Goal: Task Accomplishment & Management: Complete application form

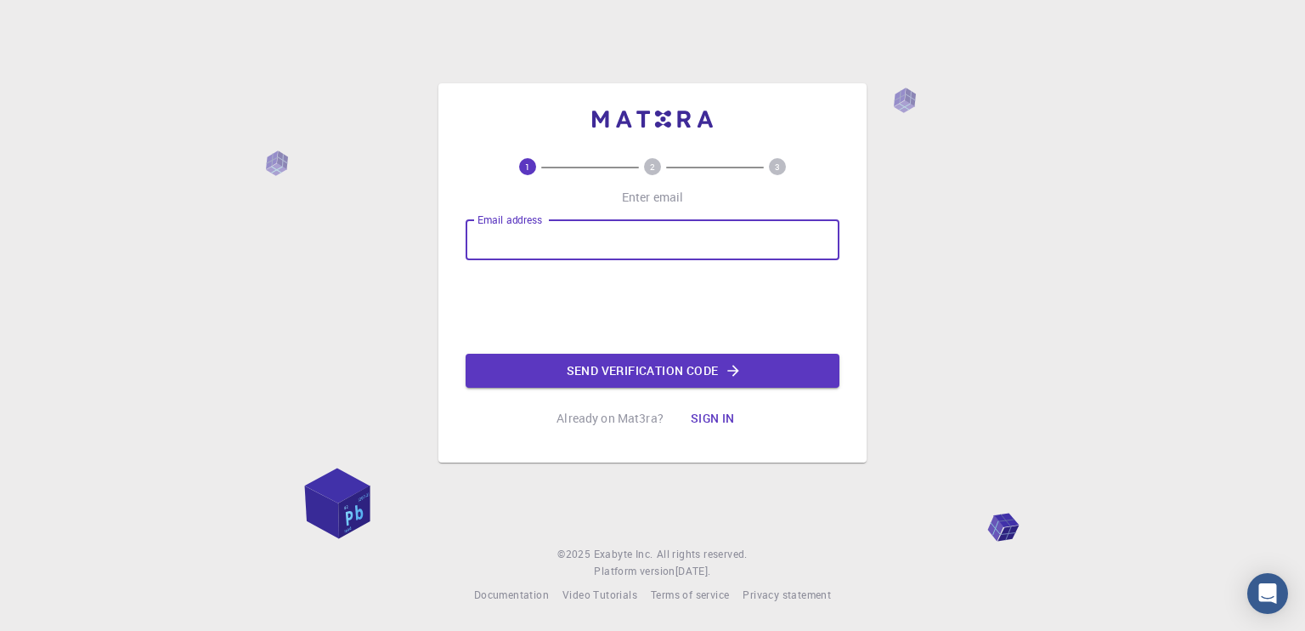
type input "[EMAIL_ADDRESS][DOMAIN_NAME]"
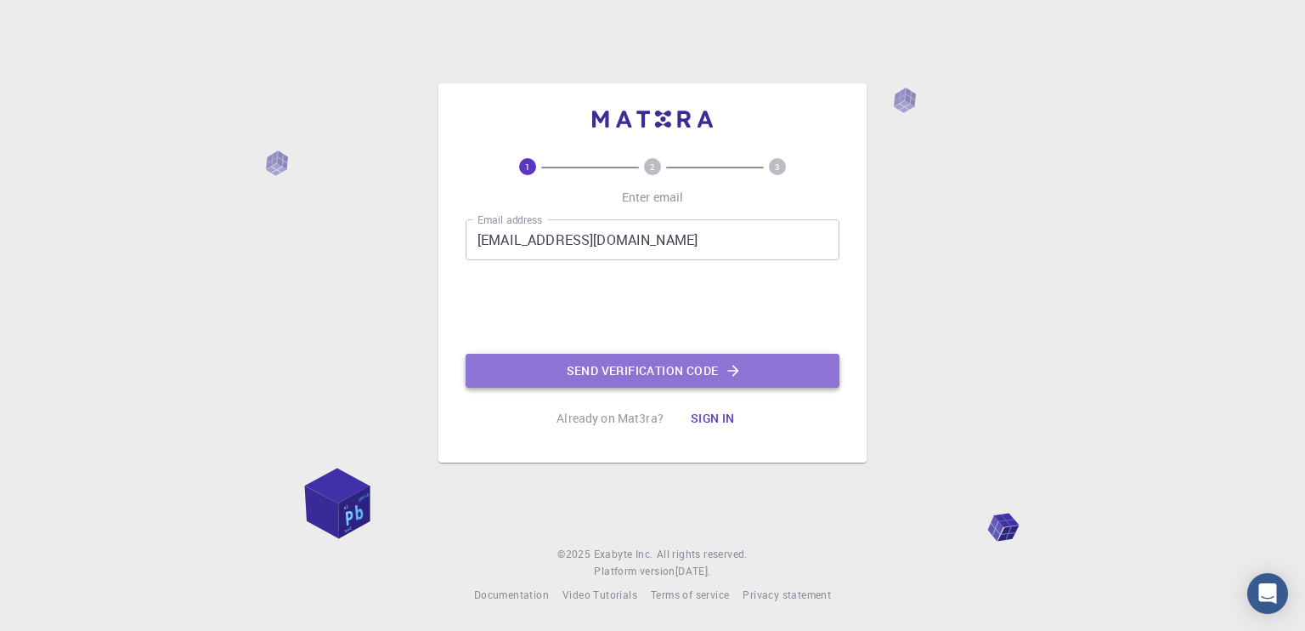
click at [614, 359] on button "Send verification code" at bounding box center [653, 370] width 374 height 34
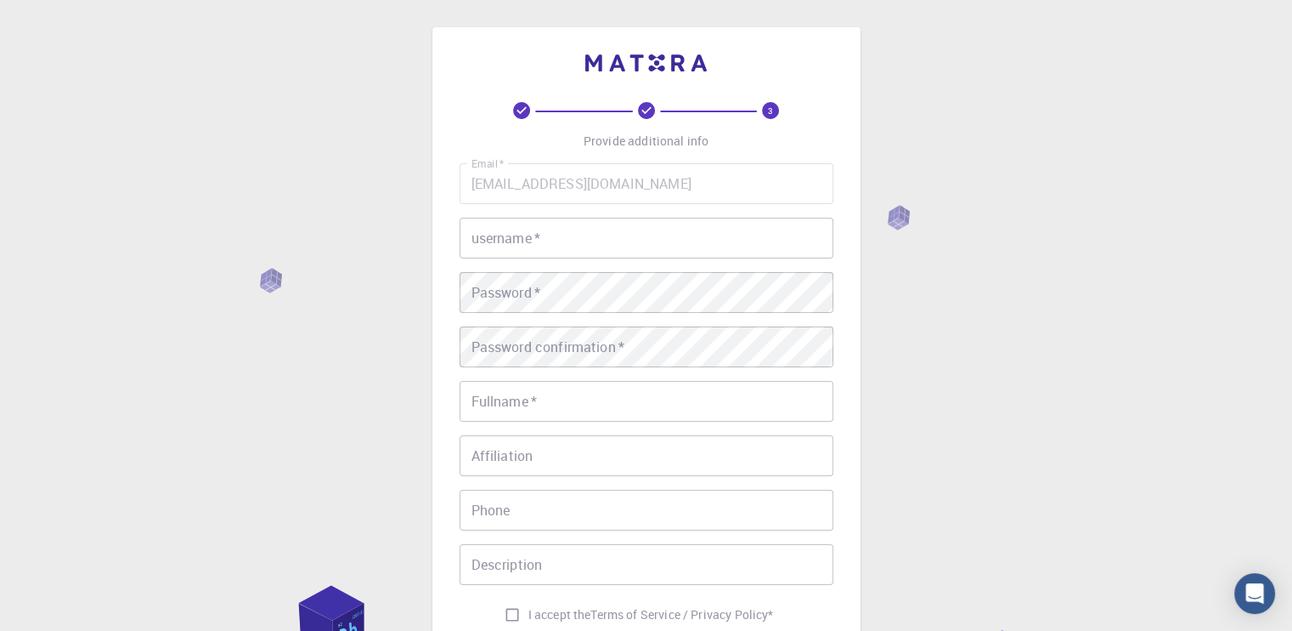
click at [568, 241] on input "username   *" at bounding box center [647, 238] width 374 height 41
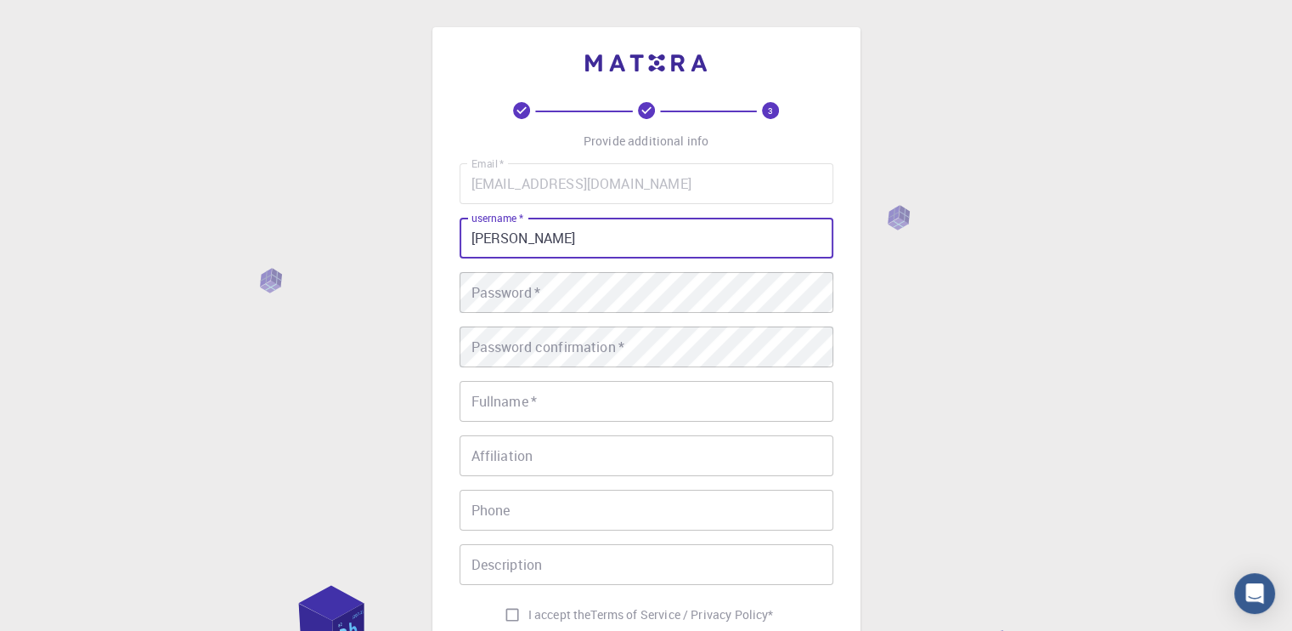
type input "[PERSON_NAME]"
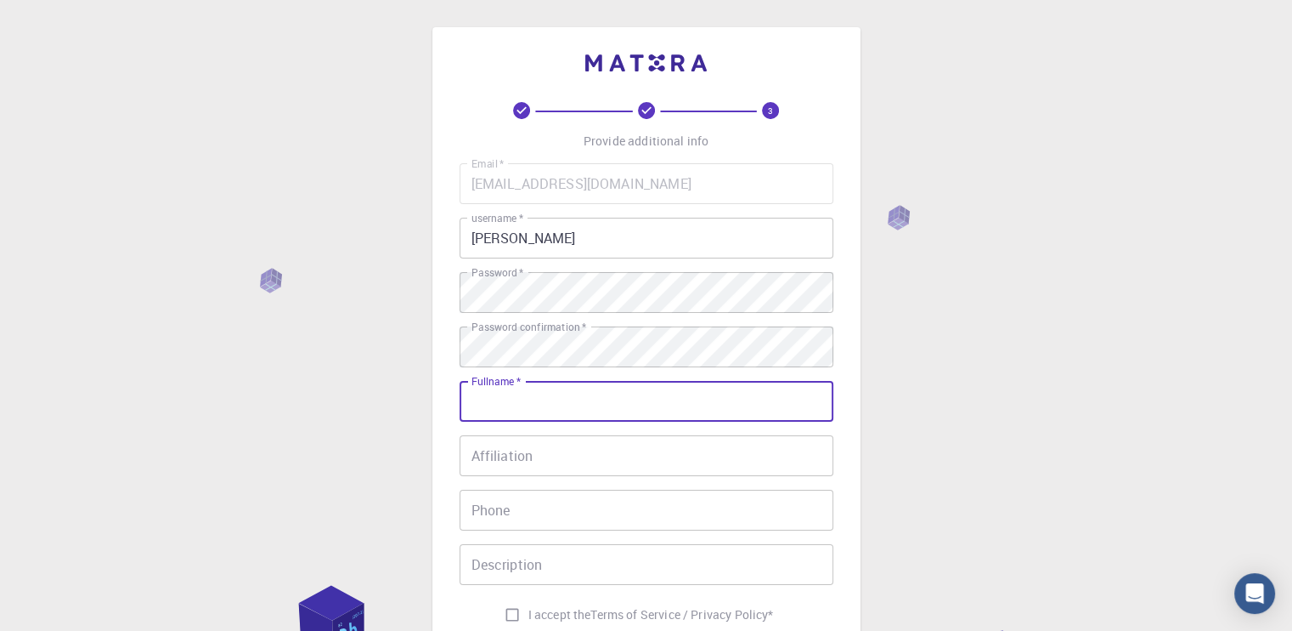
click at [615, 398] on input "Fullname   *" at bounding box center [647, 401] width 374 height 41
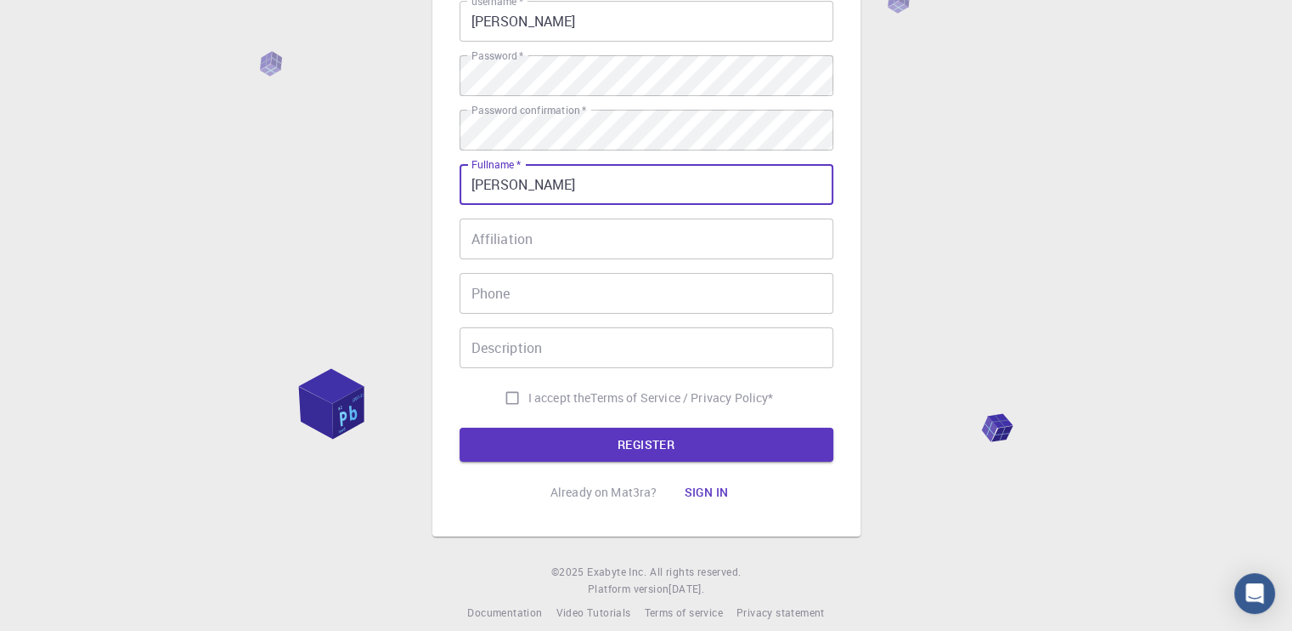
type input "[PERSON_NAME]"
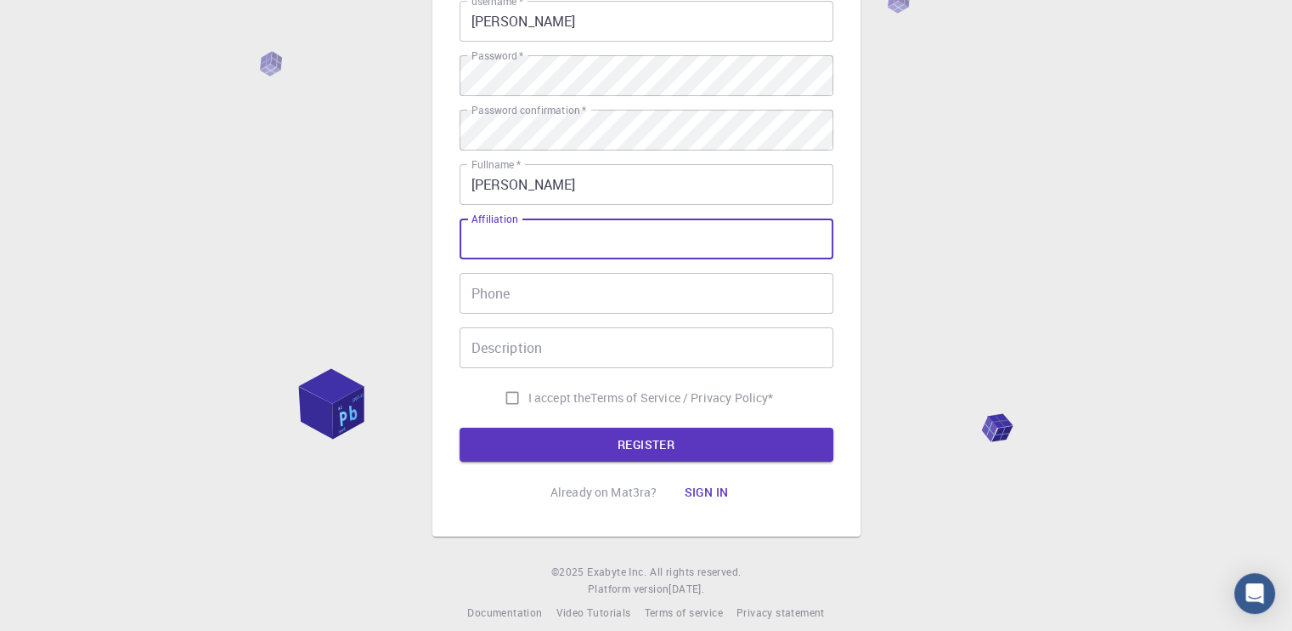
click at [535, 237] on input "Affiliation" at bounding box center [647, 238] width 374 height 41
type input "Student"
click at [512, 314] on div "Email   * niravbadami@gmail.com Email   * username   * Nirav username   * Passw…" at bounding box center [647, 179] width 374 height 467
drag, startPoint x: 530, startPoint y: 235, endPoint x: 459, endPoint y: 234, distance: 71.4
click at [460, 234] on input "Student" at bounding box center [647, 238] width 374 height 41
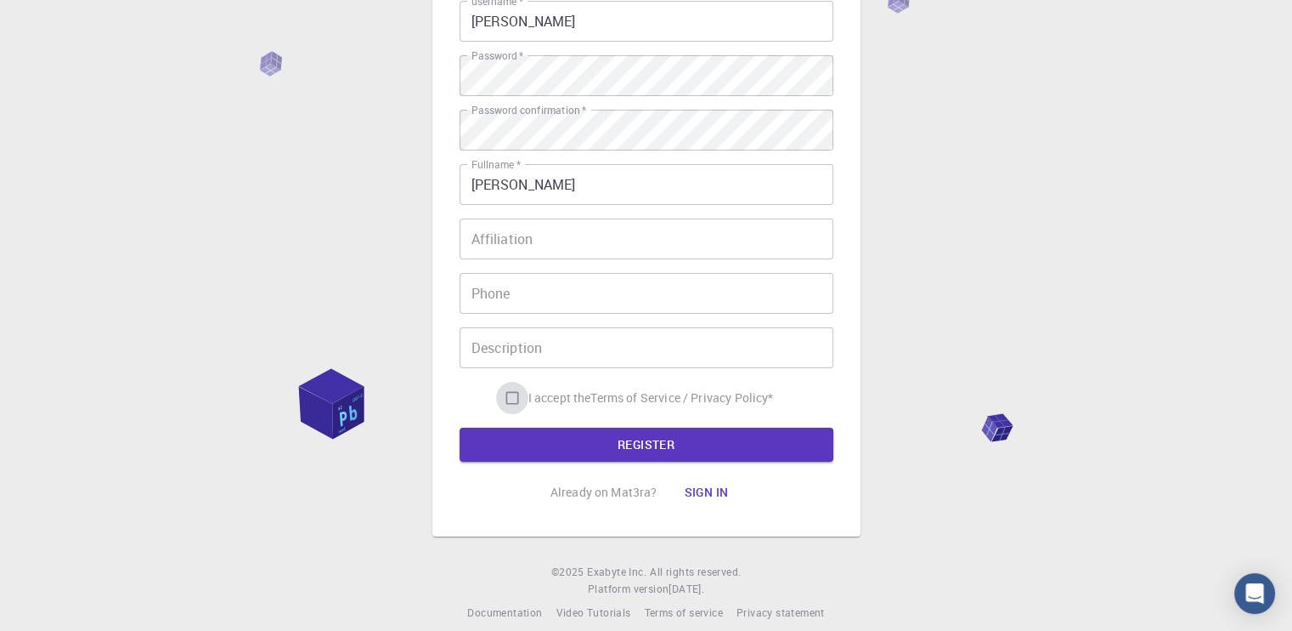
click at [506, 398] on input "I accept the Terms of Service / Privacy Policy *" at bounding box center [512, 398] width 32 height 32
checkbox input "true"
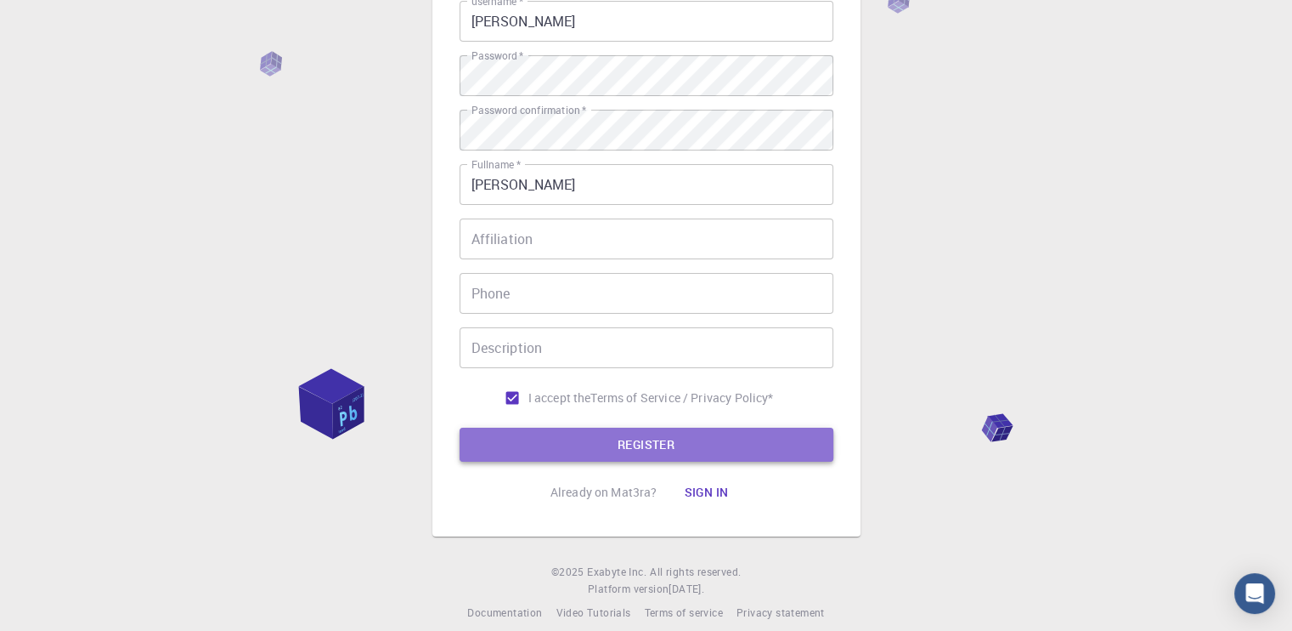
click at [512, 439] on button "REGISTER" at bounding box center [647, 444] width 374 height 34
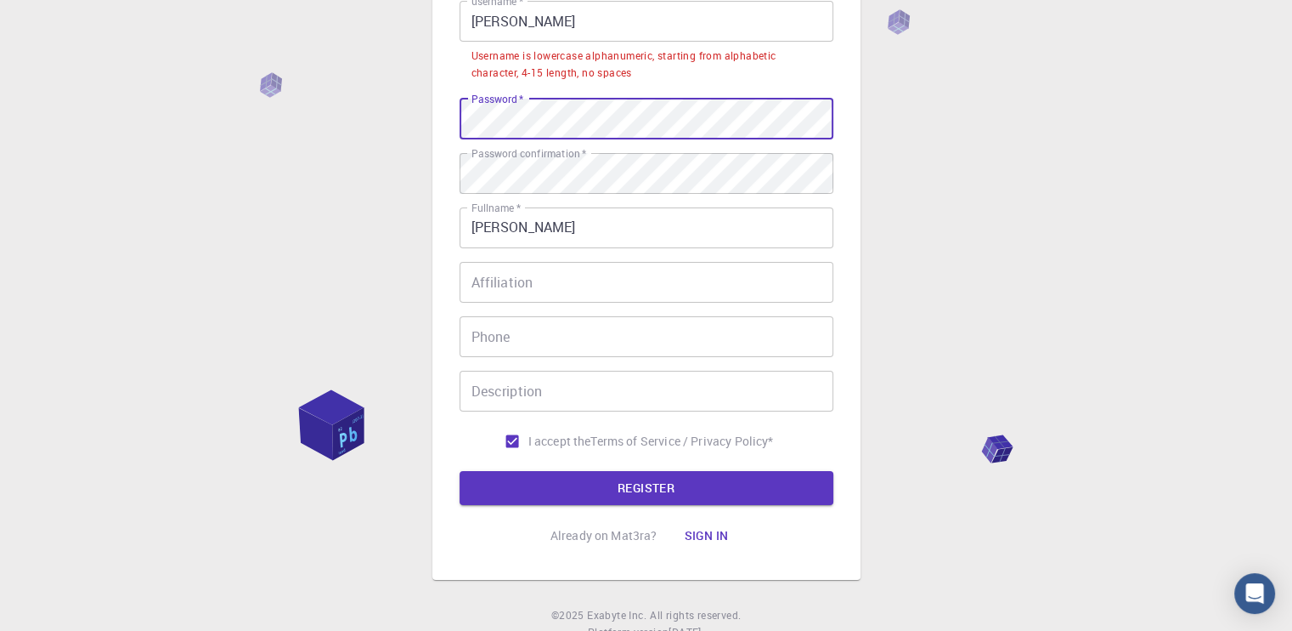
click at [460, 471] on button "REGISTER" at bounding box center [647, 488] width 374 height 34
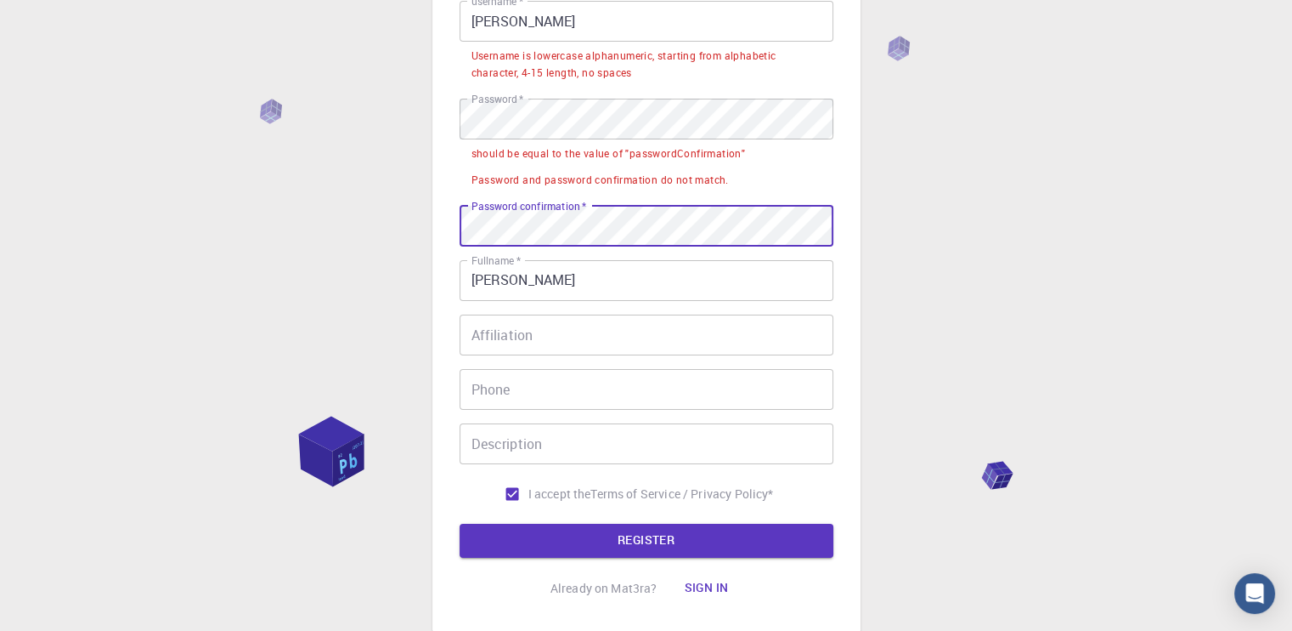
click at [460, 523] on button "REGISTER" at bounding box center [647, 540] width 374 height 34
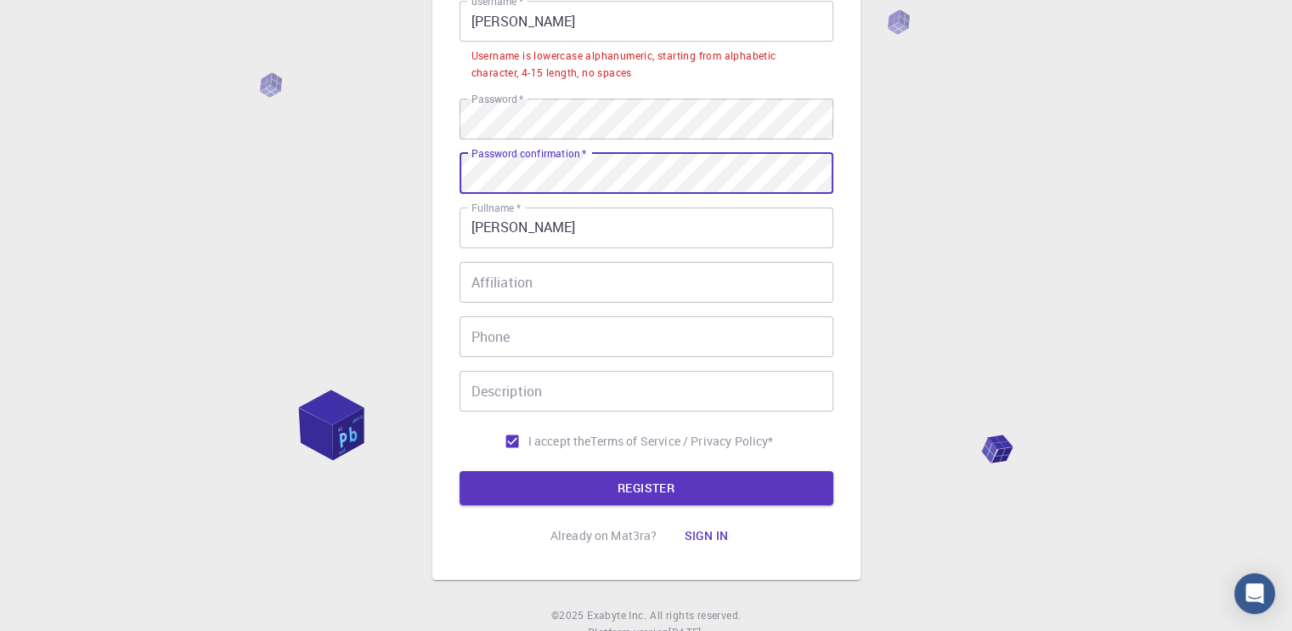
click at [460, 471] on button "REGISTER" at bounding box center [647, 488] width 374 height 34
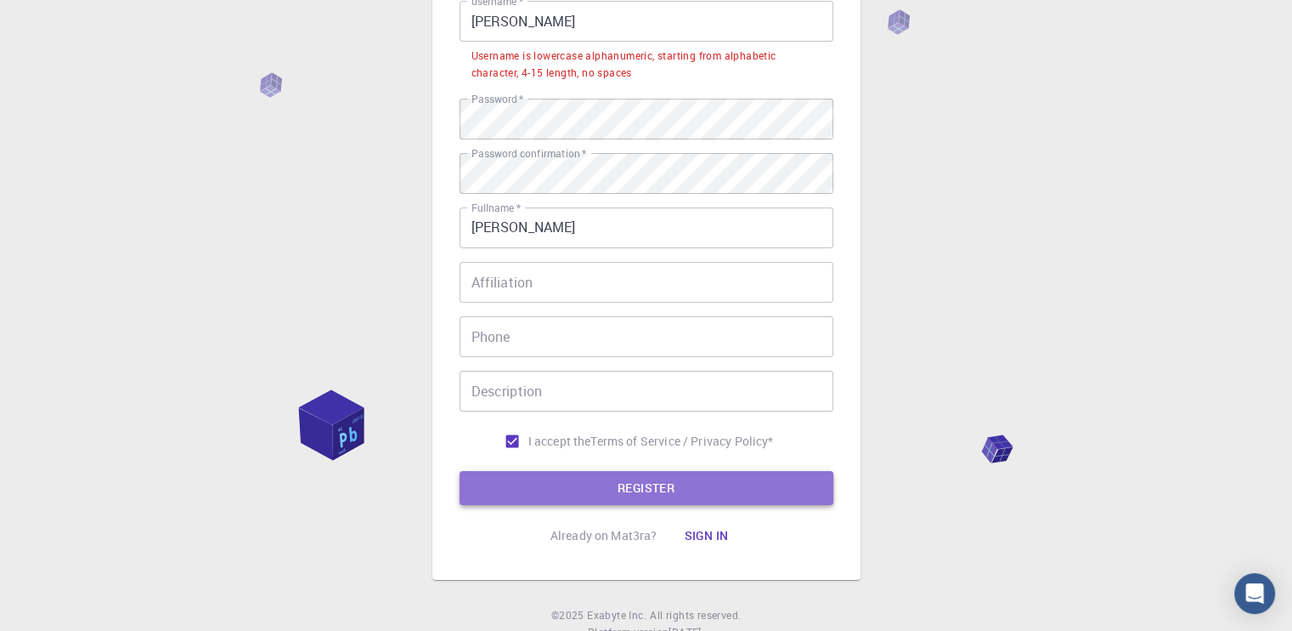
click at [597, 497] on button "REGISTER" at bounding box center [647, 488] width 374 height 34
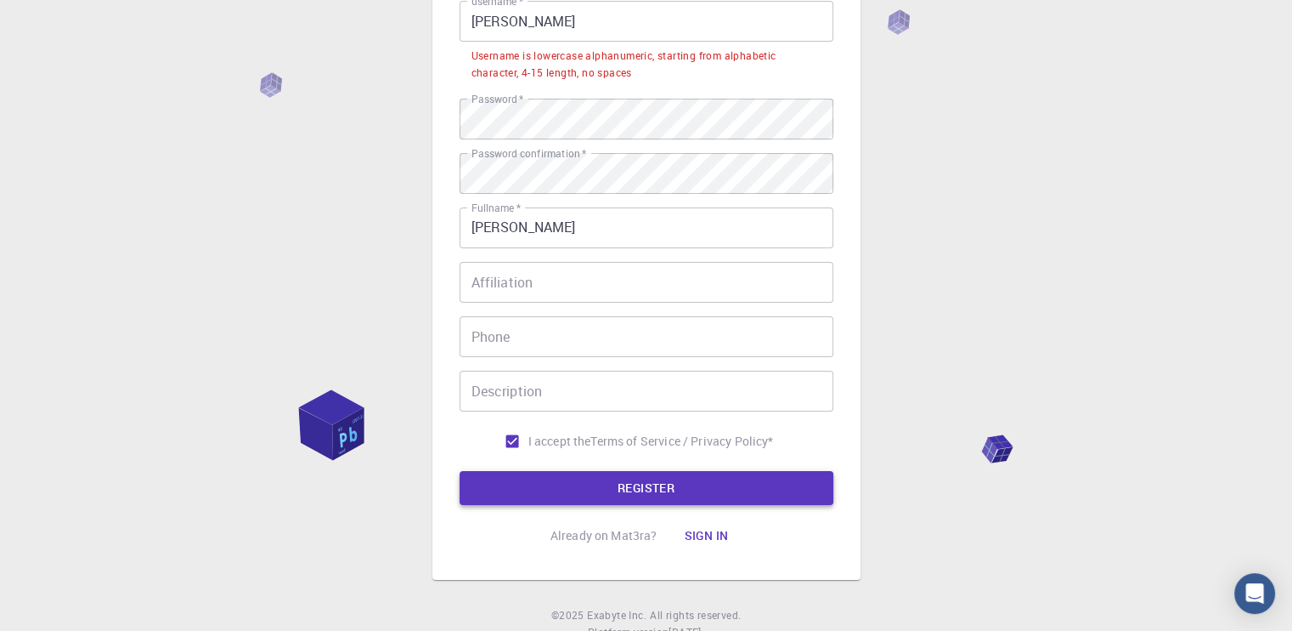
scroll to position [126, 0]
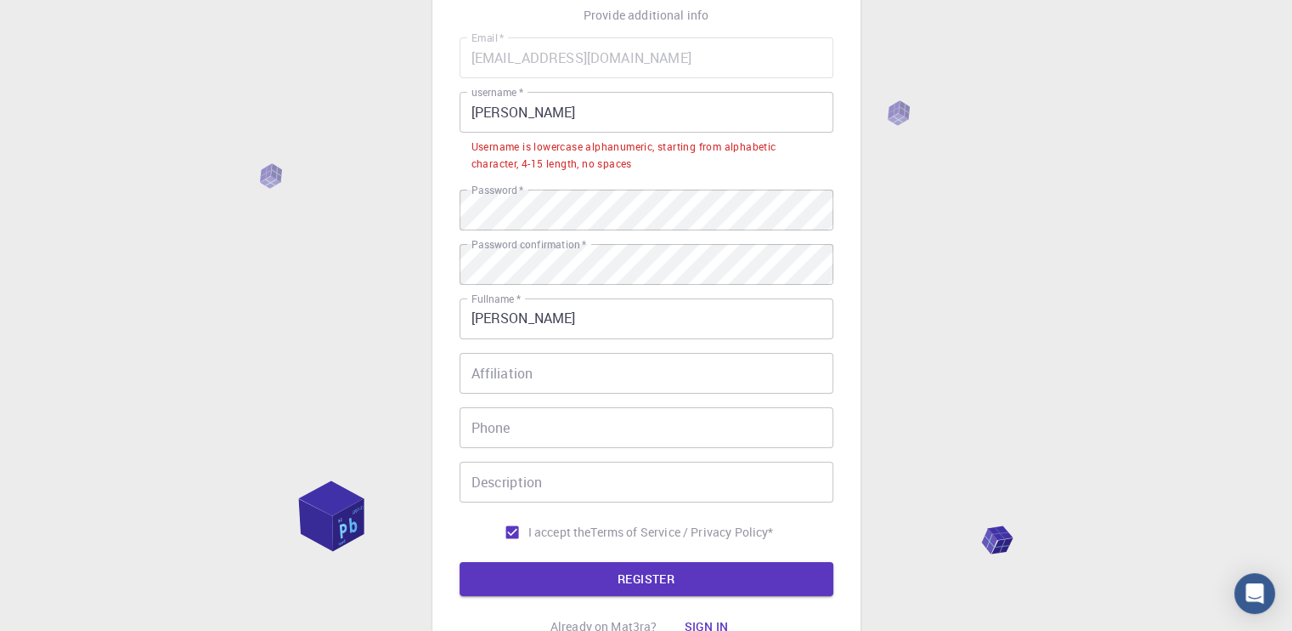
click at [541, 206] on div "Email   * [EMAIL_ADDRESS][DOMAIN_NAME] Email   * username   * [PERSON_NAME] use…" at bounding box center [647, 292] width 374 height 511
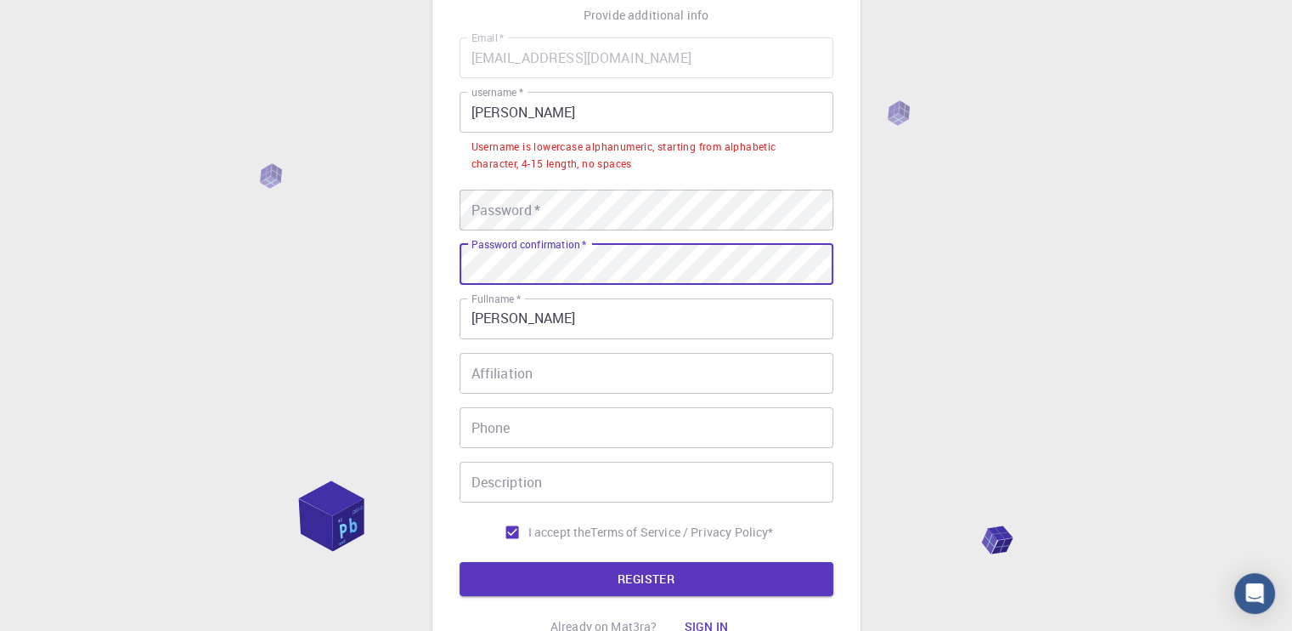
drag, startPoint x: 571, startPoint y: 247, endPoint x: 408, endPoint y: 269, distance: 164.5
click at [408, 269] on div "3 Provide additional info Email   * [EMAIL_ADDRESS][DOMAIN_NAME] Email   * user…" at bounding box center [646, 328] width 1292 height 908
click at [460, 562] on button "REGISTER" at bounding box center [647, 579] width 374 height 34
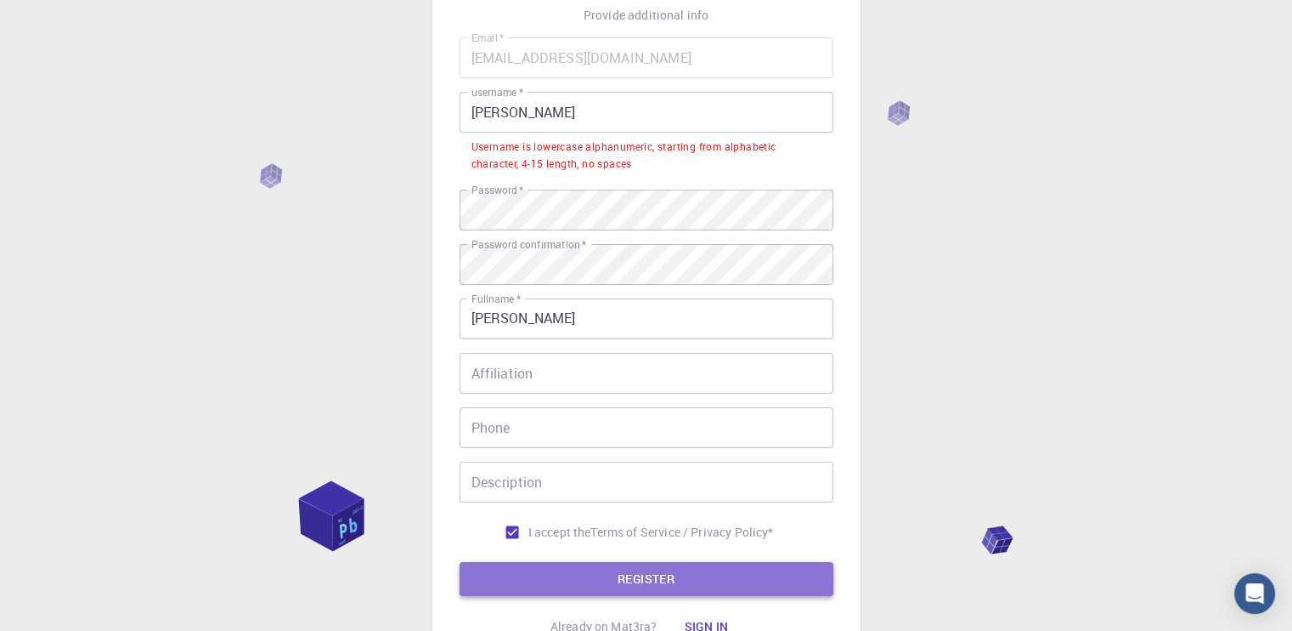
click at [618, 587] on button "REGISTER" at bounding box center [647, 579] width 374 height 34
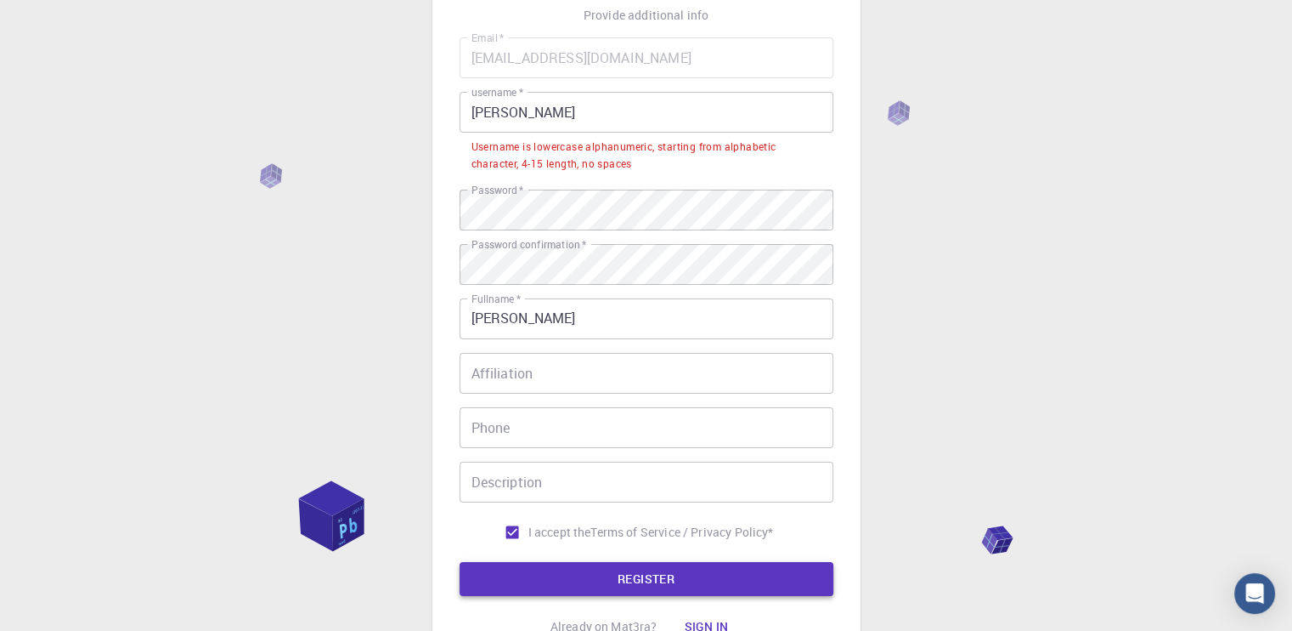
scroll to position [277, 0]
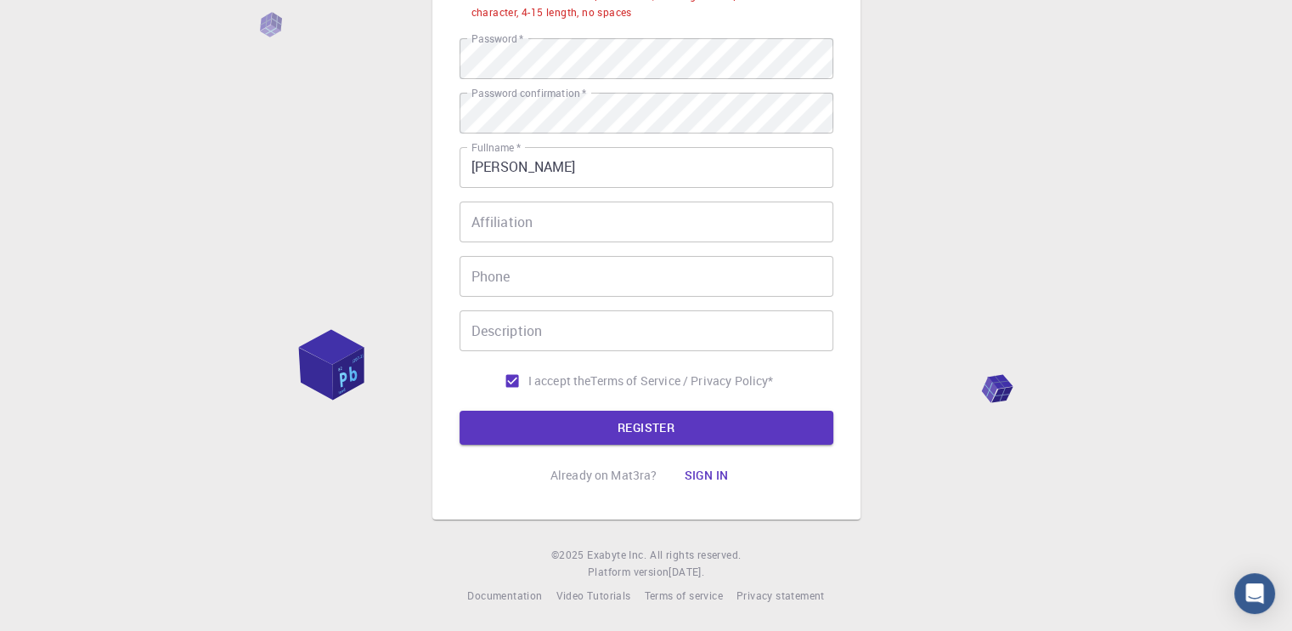
click at [343, 383] on div "3 Provide additional info Email   * [EMAIL_ADDRESS][DOMAIN_NAME] Email   * user…" at bounding box center [646, 177] width 1292 height 908
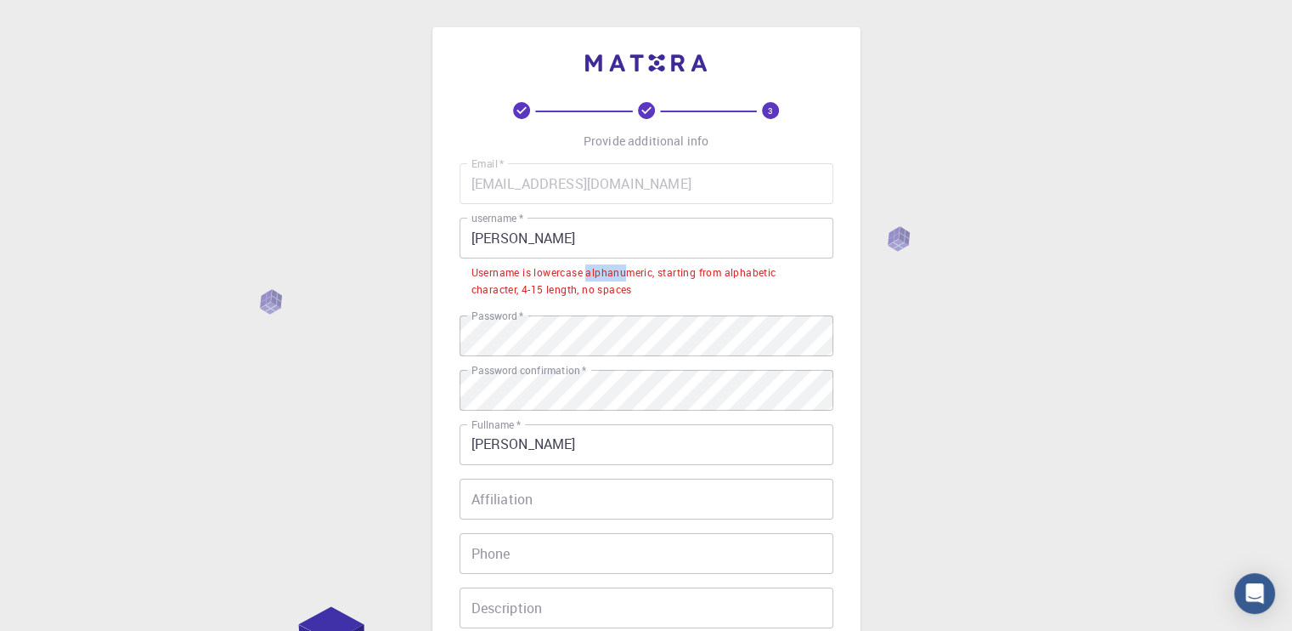
drag, startPoint x: 630, startPoint y: 278, endPoint x: 588, endPoint y: 281, distance: 41.8
click at [588, 281] on div "Username is lowercase alphanumeric, starting from alphabetic character, 4-15 le…" at bounding box center [647, 281] width 350 height 34
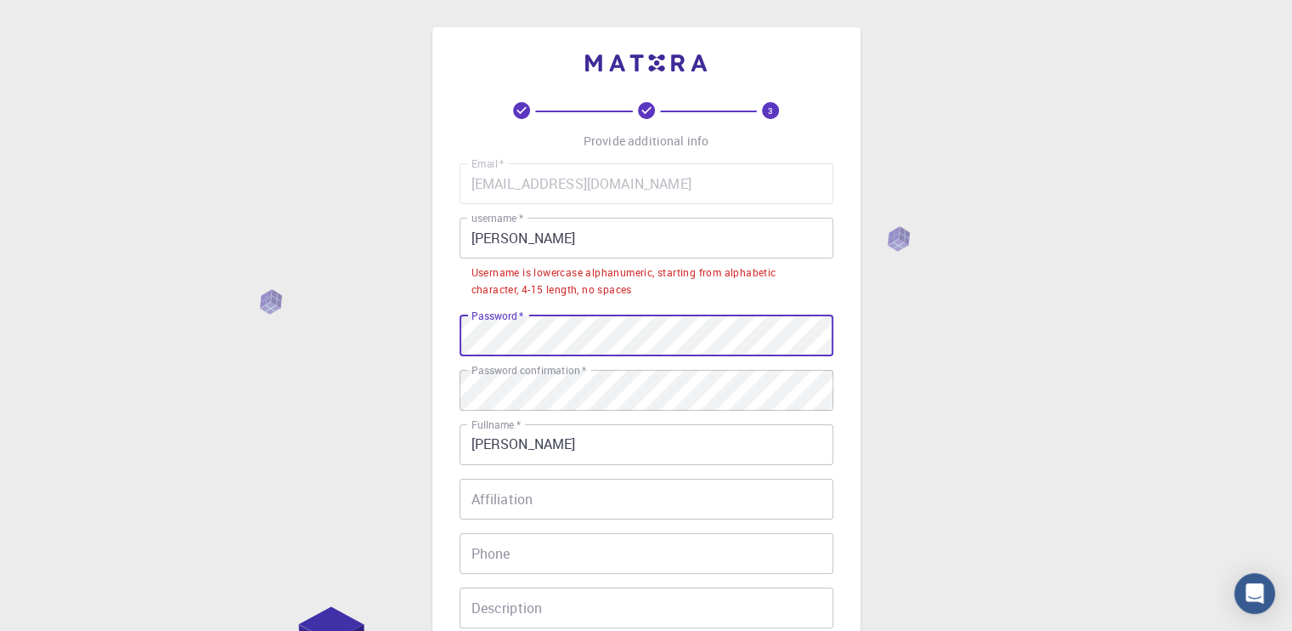
click at [540, 348] on div "Email   * [EMAIL_ADDRESS][DOMAIN_NAME] Email   * username   * [PERSON_NAME] use…" at bounding box center [647, 418] width 374 height 511
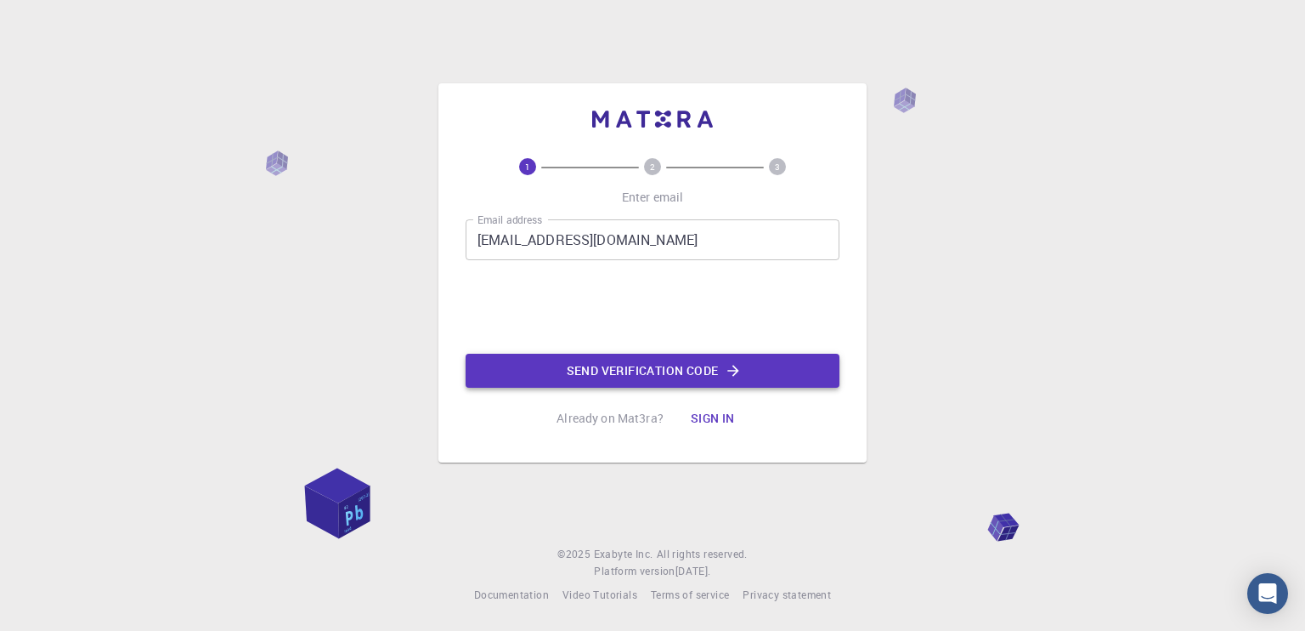
click at [574, 365] on button "Send verification code" at bounding box center [653, 370] width 374 height 34
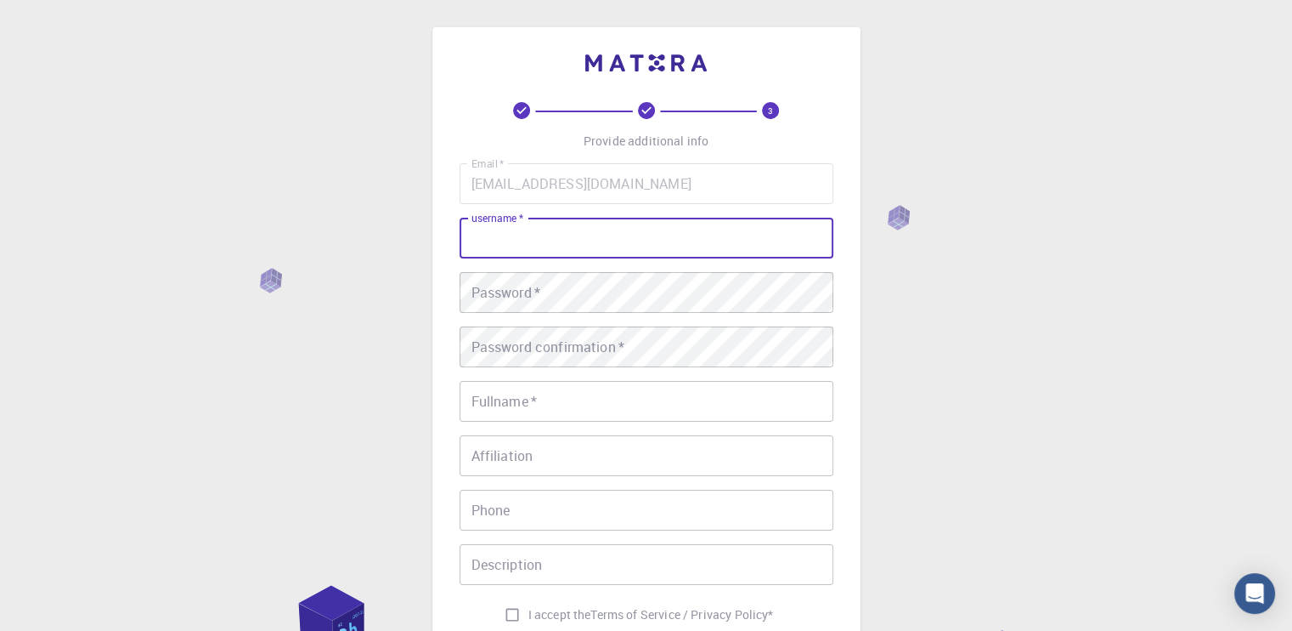
click at [545, 229] on input "username   *" at bounding box center [647, 238] width 374 height 41
type input "[PERSON_NAME]"
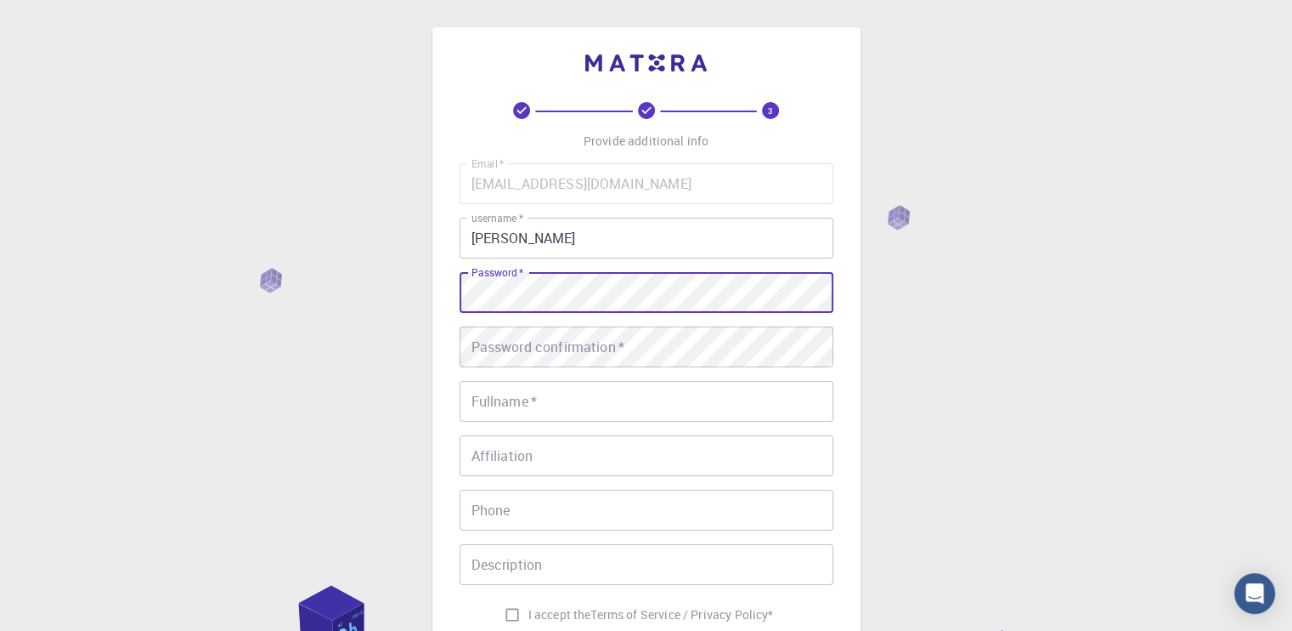
click at [754, 438] on div "Email   * [EMAIL_ADDRESS][DOMAIN_NAME] Email   * username   * [PERSON_NAME] use…" at bounding box center [647, 396] width 374 height 467
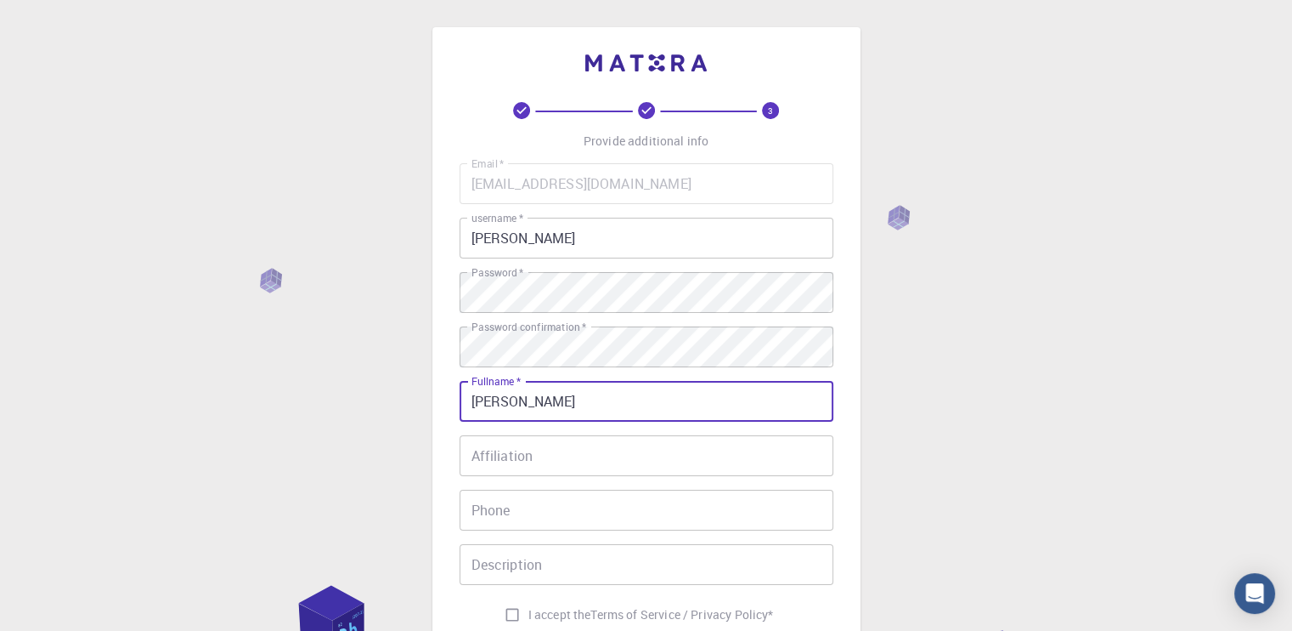
scroll to position [234, 0]
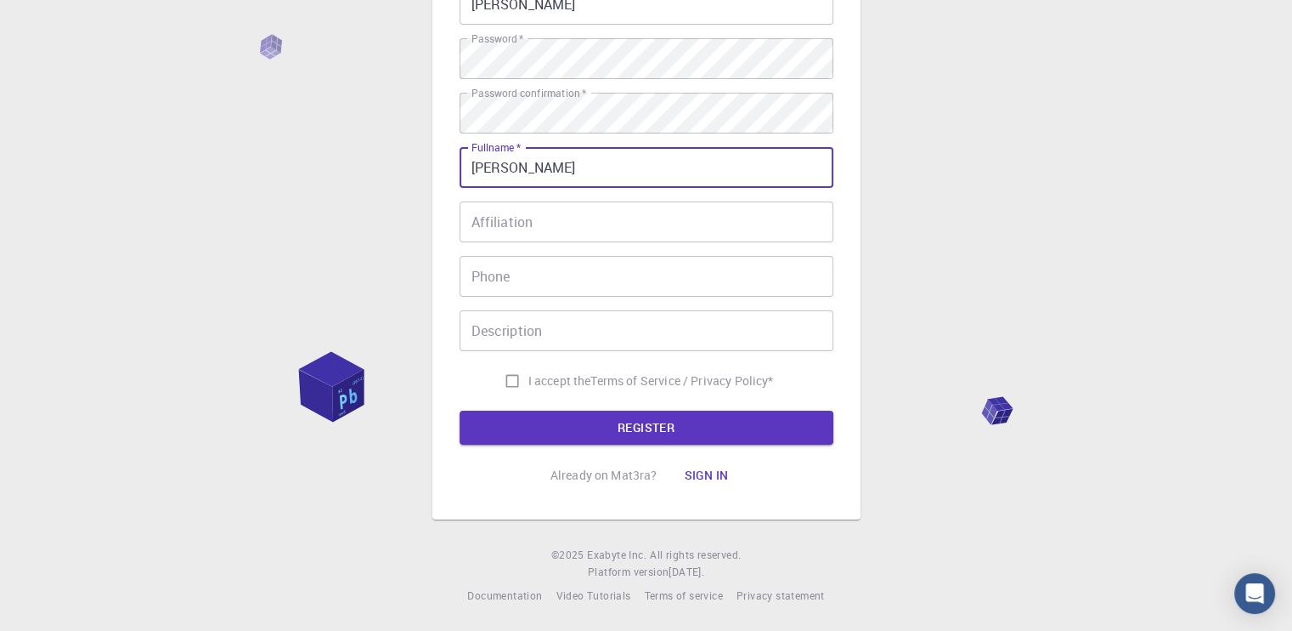
type input "[PERSON_NAME]"
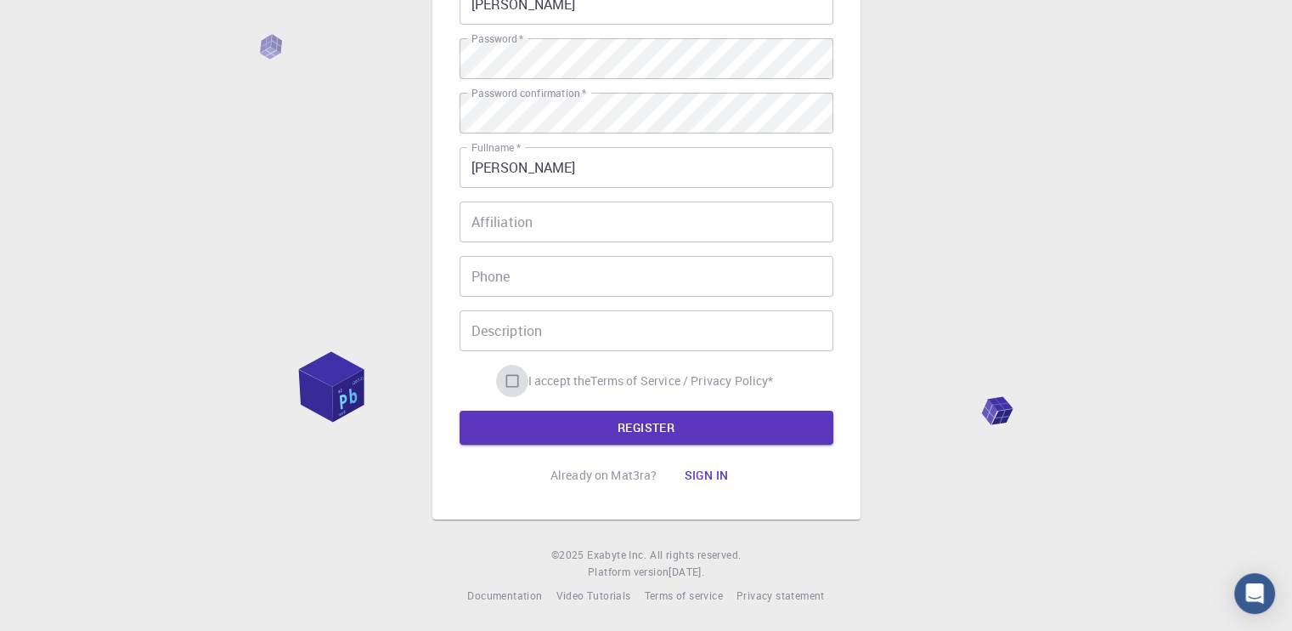
click at [517, 384] on input "I accept the Terms of Service / Privacy Policy *" at bounding box center [512, 381] width 32 height 32
checkbox input "true"
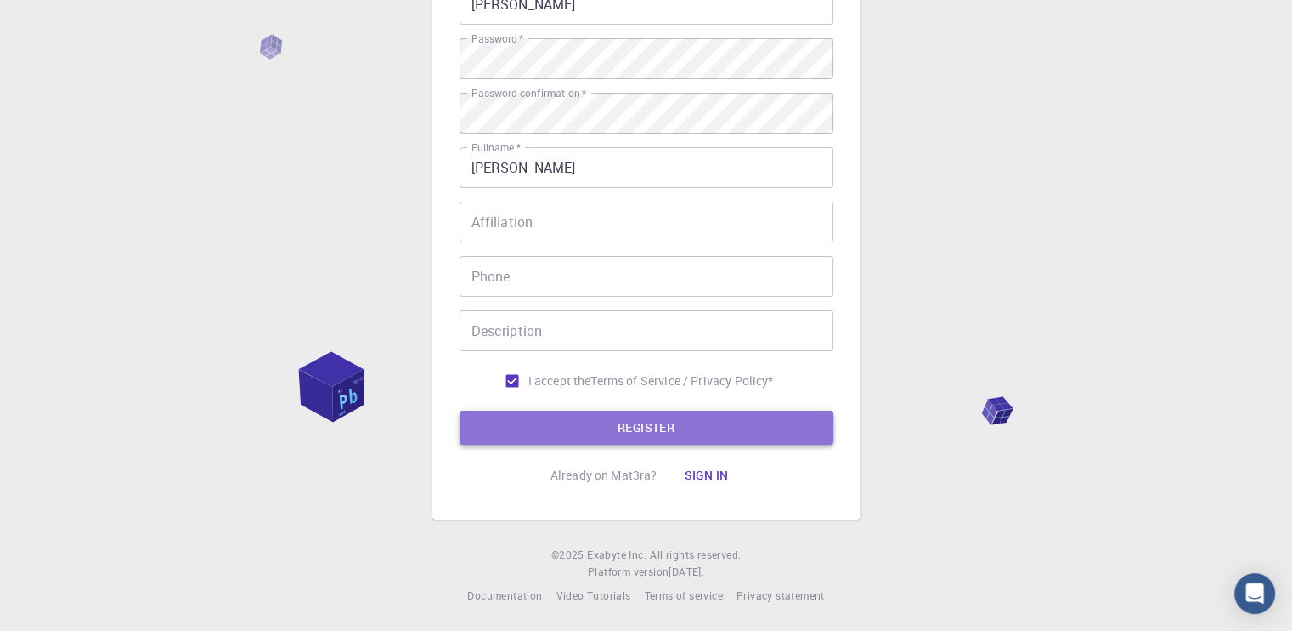
click at [540, 417] on button "REGISTER" at bounding box center [647, 427] width 374 height 34
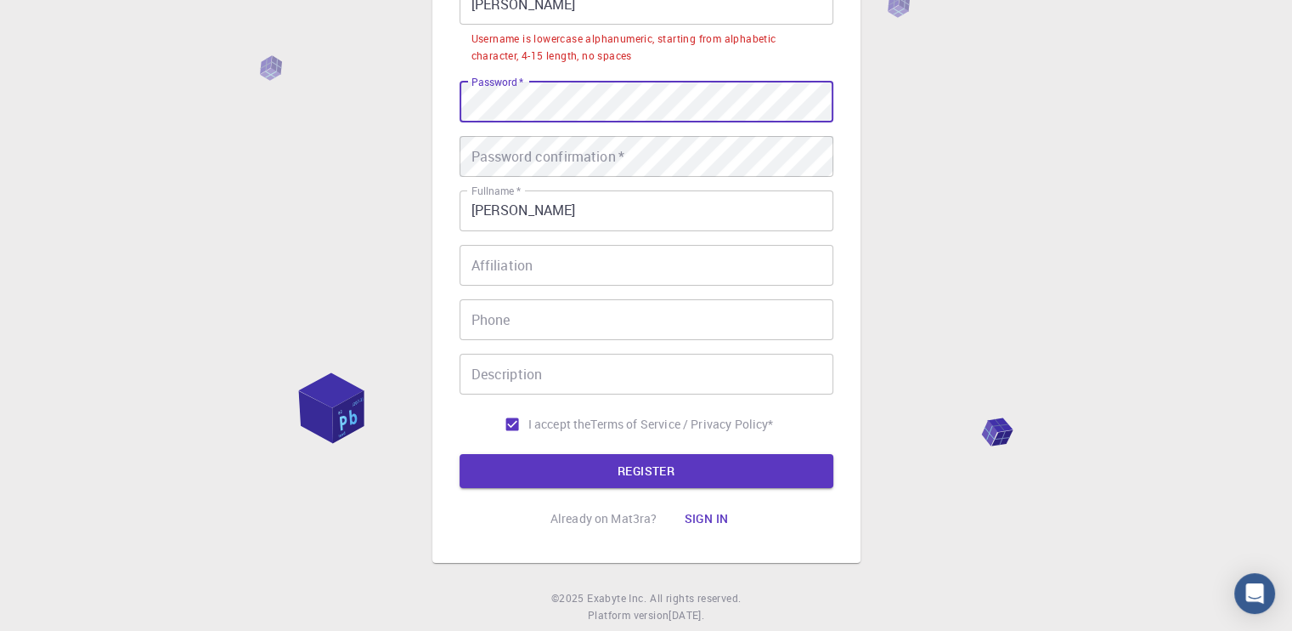
click at [422, 101] on div "3 Provide additional info Email   * [EMAIL_ADDRESS][DOMAIN_NAME] Email   * user…" at bounding box center [646, 220] width 1292 height 908
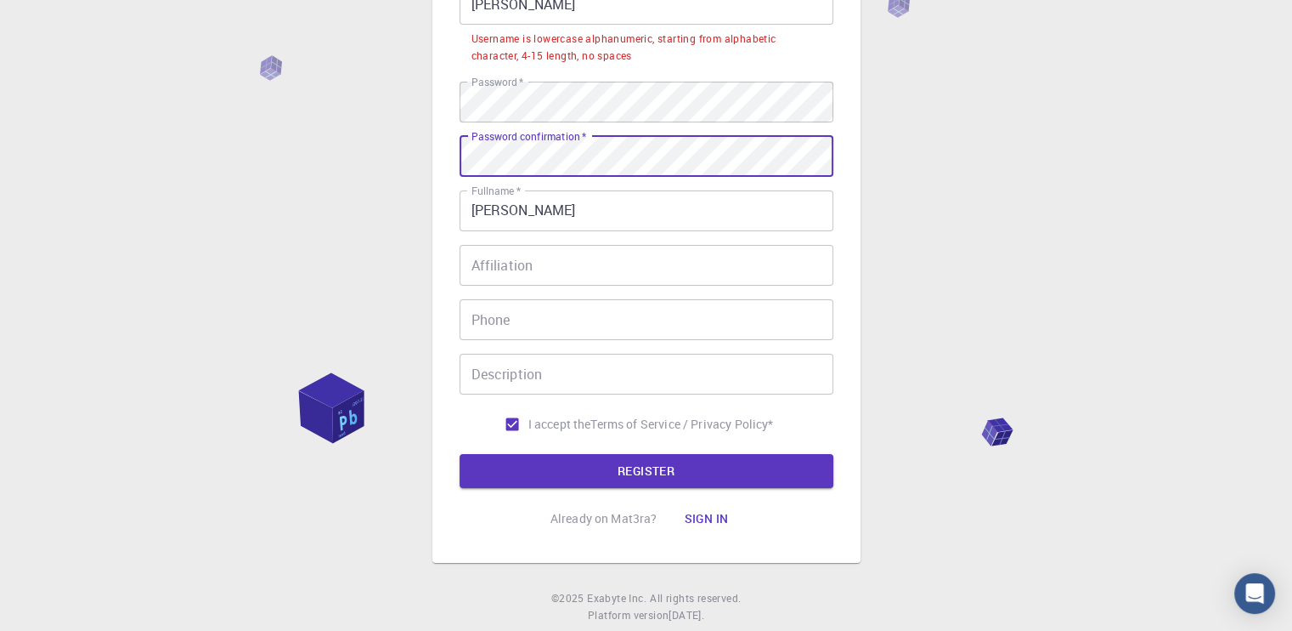
click at [460, 454] on button "REGISTER" at bounding box center [647, 471] width 374 height 34
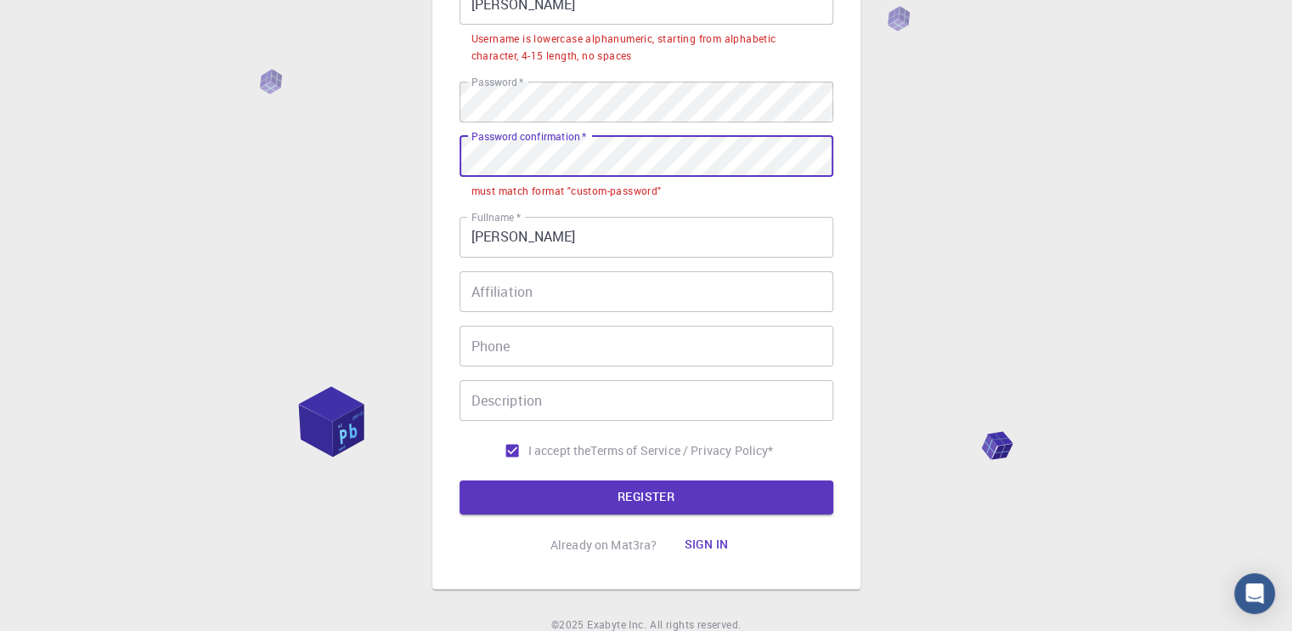
click at [411, 176] on div "3 Provide additional info Email   * [EMAIL_ADDRESS][DOMAIN_NAME] Email   * user…" at bounding box center [646, 233] width 1292 height 934
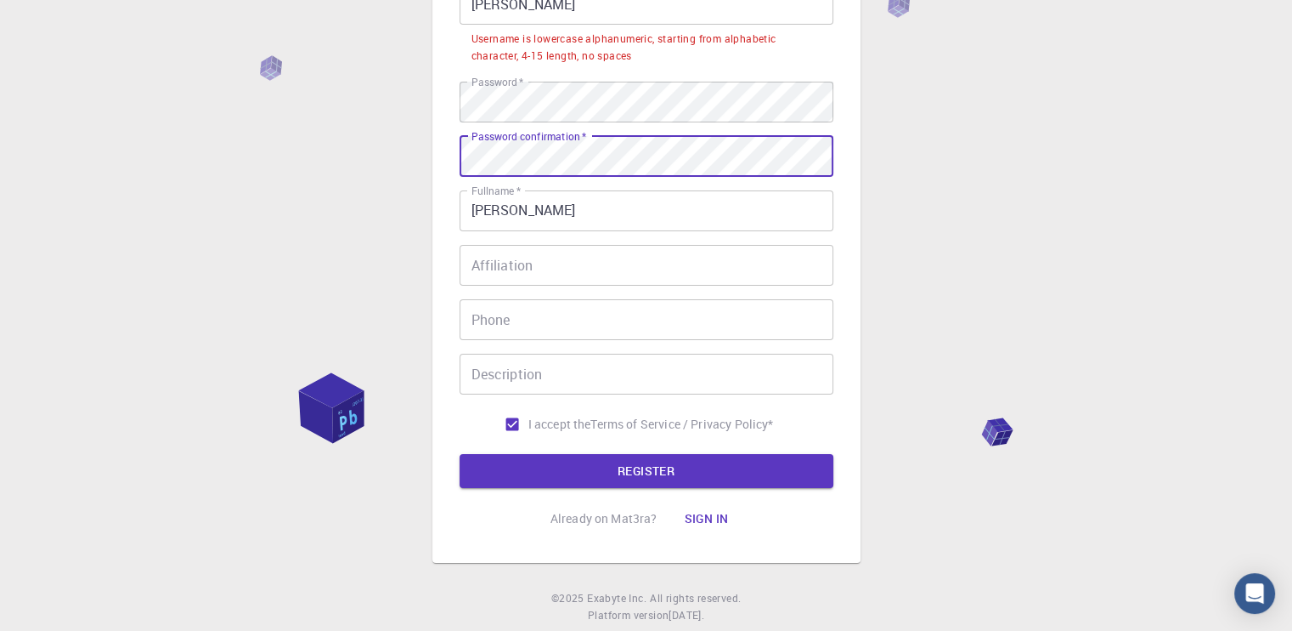
click at [460, 454] on button "REGISTER" at bounding box center [647, 471] width 374 height 34
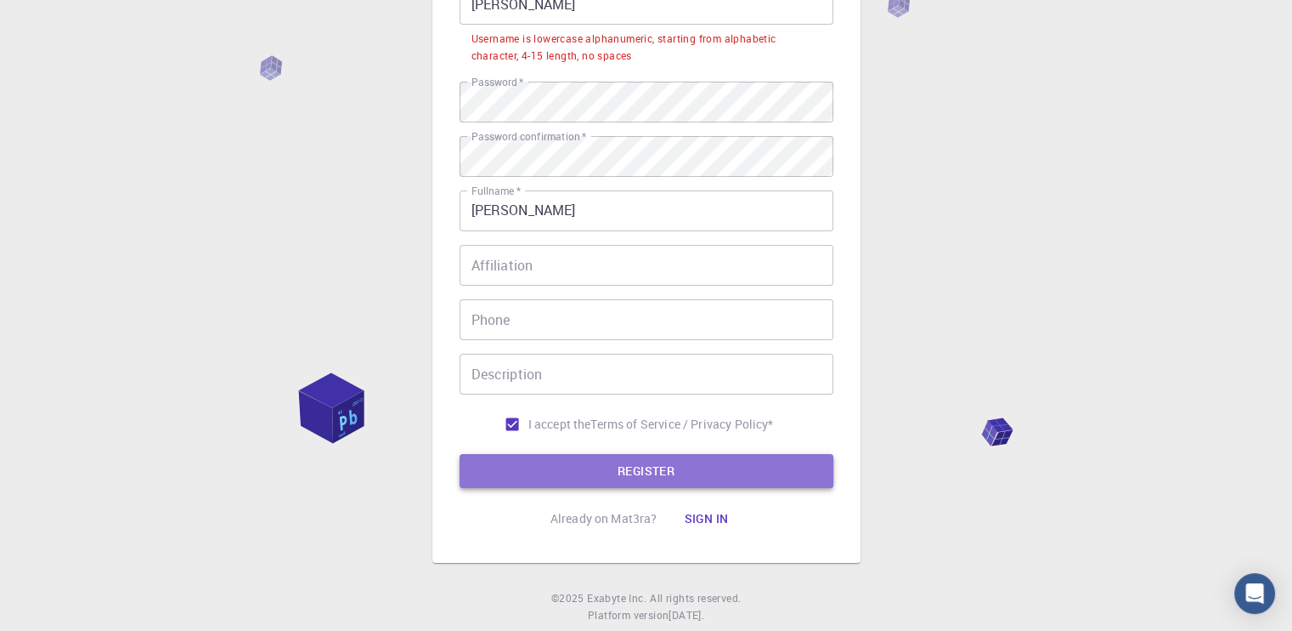
click at [519, 484] on button "REGISTER" at bounding box center [647, 471] width 374 height 34
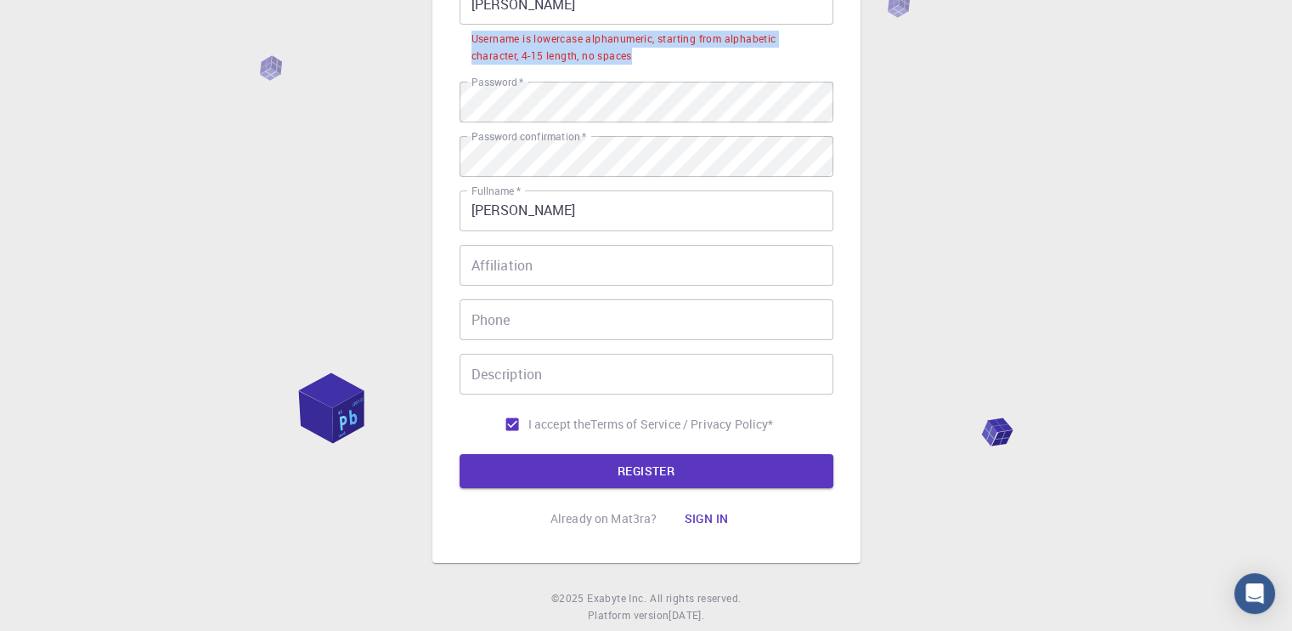
drag, startPoint x: 471, startPoint y: 42, endPoint x: 649, endPoint y: 67, distance: 180.3
click at [649, 67] on div "Email   * [EMAIL_ADDRESS][DOMAIN_NAME] Email   * username   * [PERSON_NAME] use…" at bounding box center [647, 184] width 374 height 511
copy div "Username is lowercase alphanumeric, starting from alphabetic character, 4-15 le…"
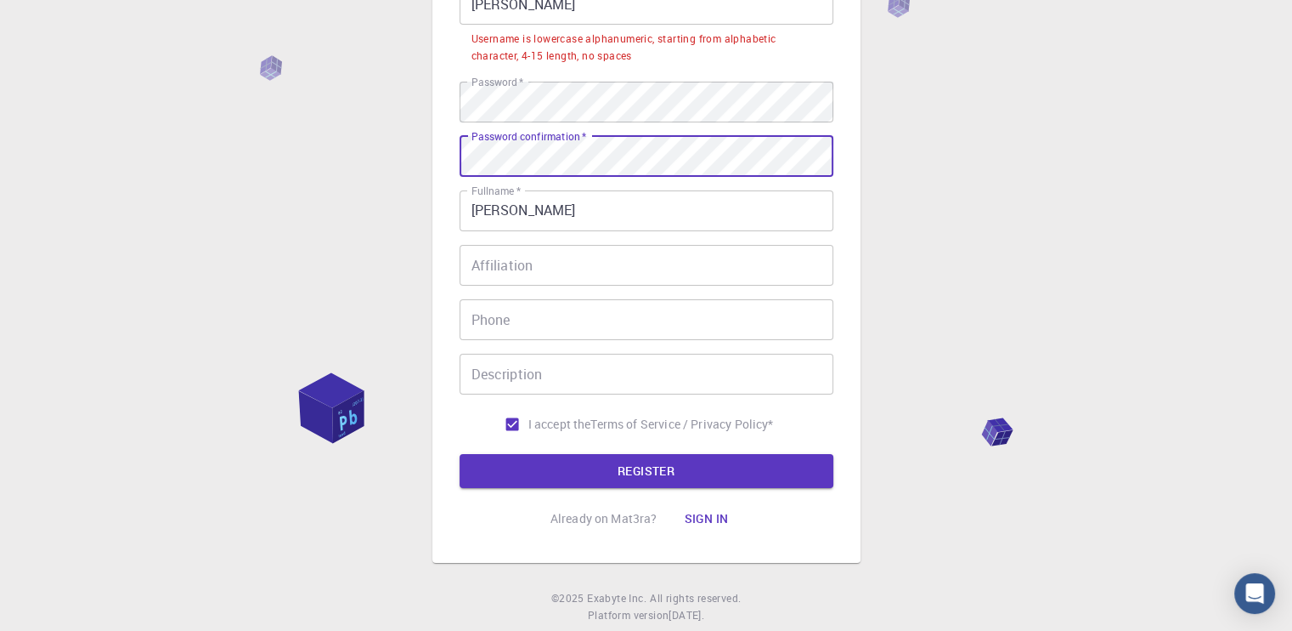
click at [433, 157] on div "3 Provide additional info Email   * [EMAIL_ADDRESS][DOMAIN_NAME] Email   * user…" at bounding box center [647, 178] width 428 height 769
click at [460, 454] on button "REGISTER" at bounding box center [647, 471] width 374 height 34
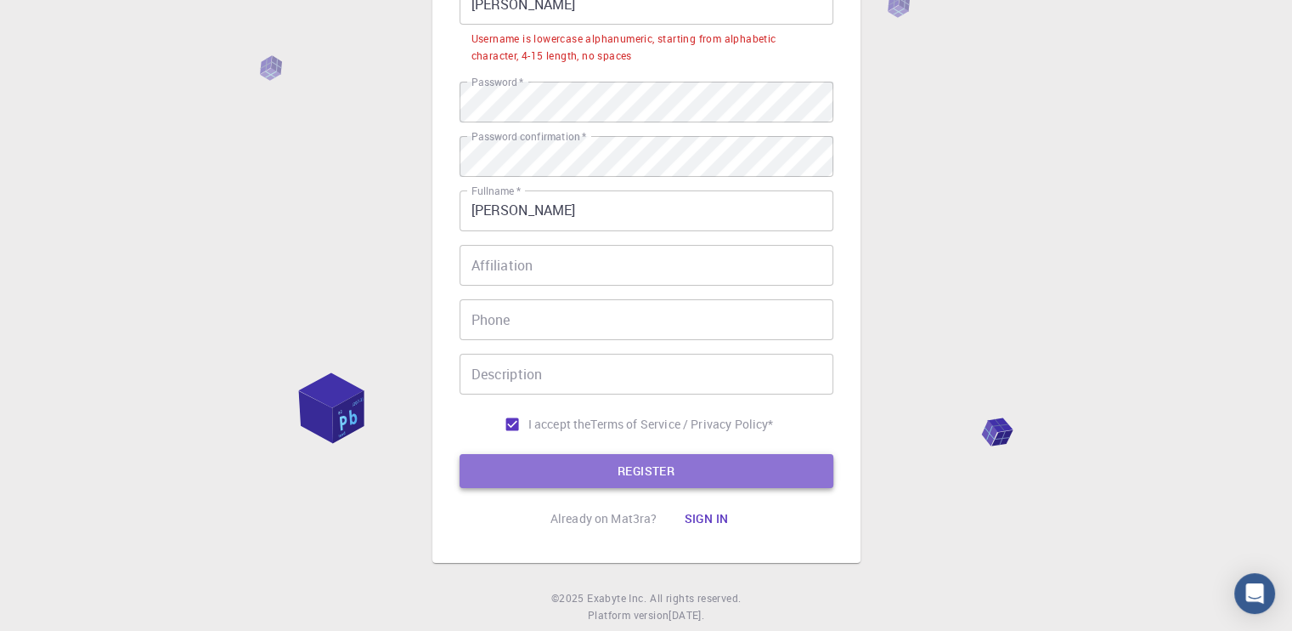
click at [544, 478] on button "REGISTER" at bounding box center [647, 471] width 374 height 34
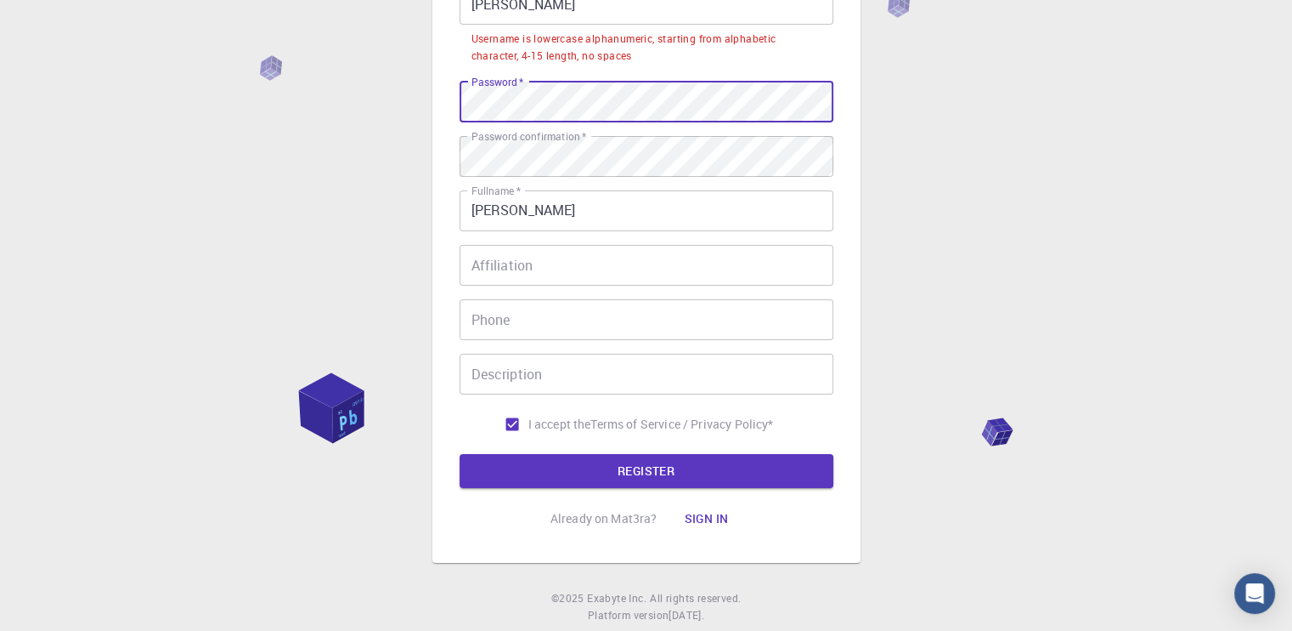
click at [438, 93] on div "3 Provide additional info Email   * [EMAIL_ADDRESS][DOMAIN_NAME] Email   * user…" at bounding box center [647, 178] width 428 height 769
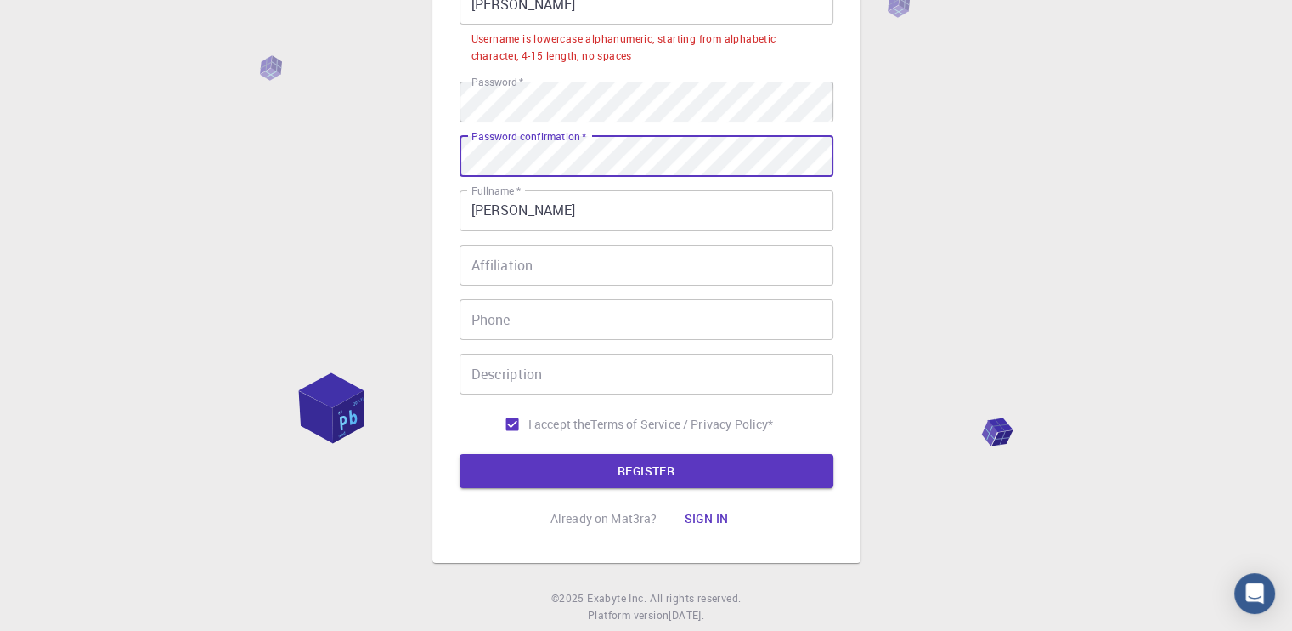
click at [421, 149] on div "3 Provide additional info Email   * [EMAIL_ADDRESS][DOMAIN_NAME] Email   * user…" at bounding box center [646, 220] width 1292 height 908
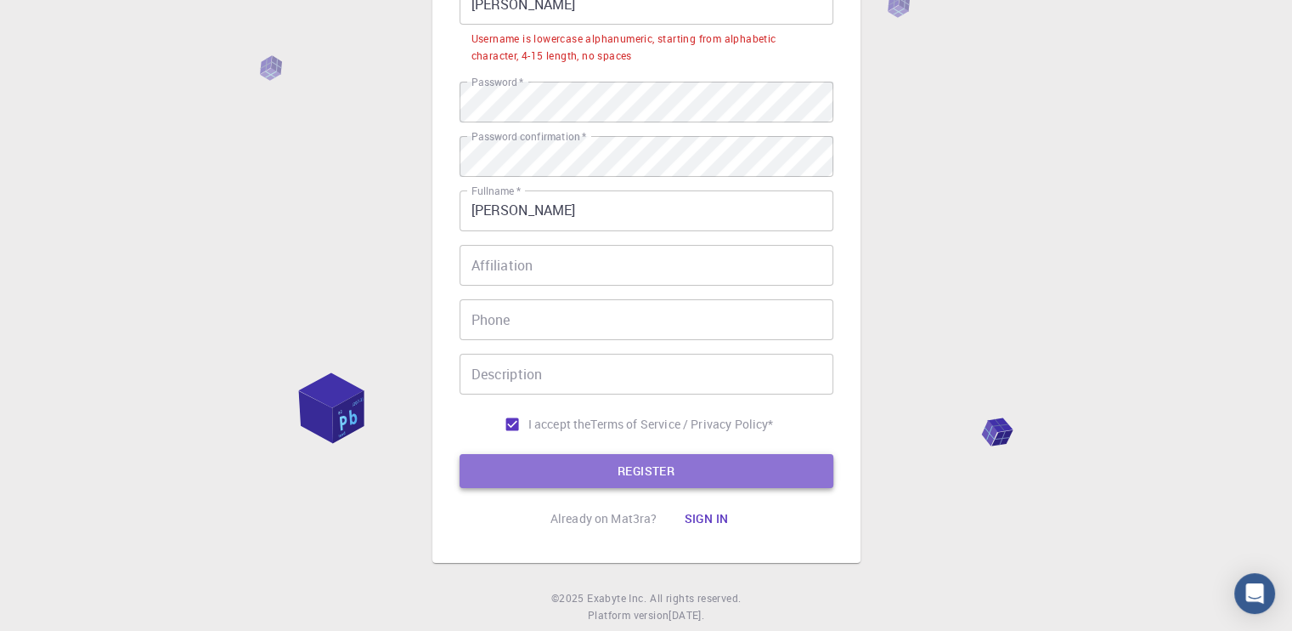
click at [565, 483] on button "REGISTER" at bounding box center [647, 471] width 374 height 34
